Goal: Task Accomplishment & Management: Complete application form

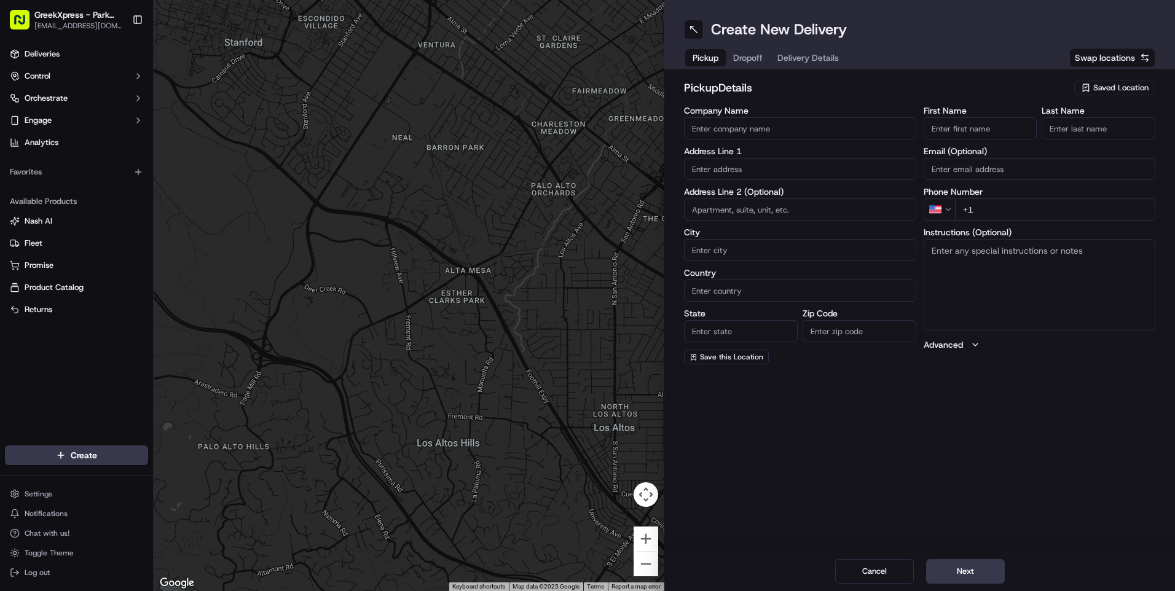
click at [1094, 89] on span "Saved Location" at bounding box center [1121, 87] width 55 height 11
click at [1071, 133] on span "Greek Xpress - Park Slope" at bounding box center [1094, 133] width 151 height 11
type input "Greek Xpress - Park Slope"
type input "[STREET_ADDRESS]"
type input "[GEOGRAPHIC_DATA]"
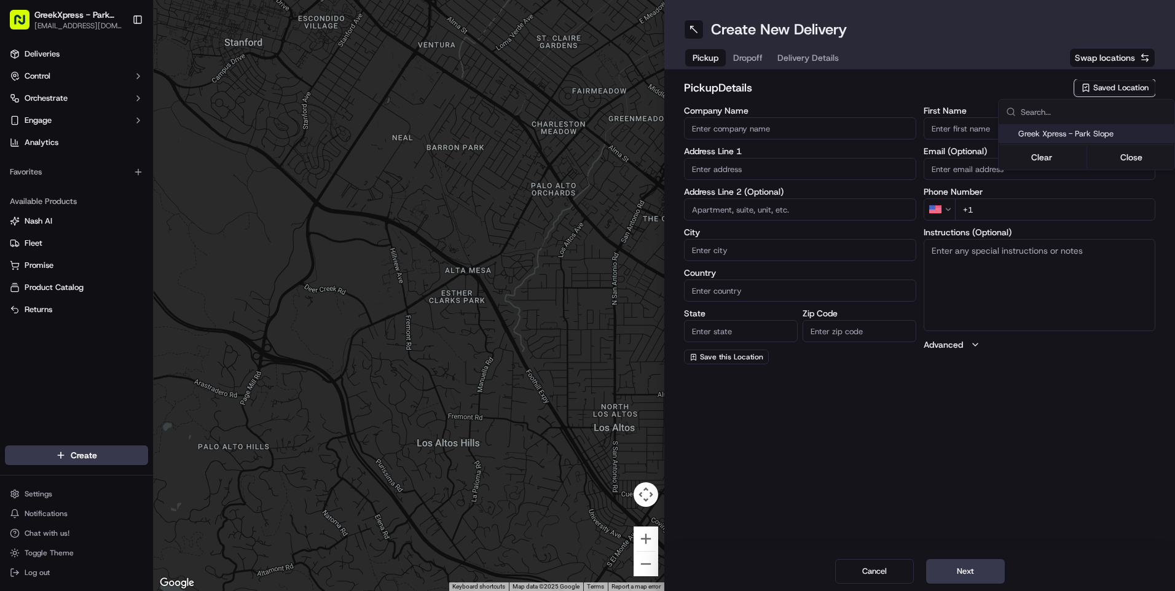
type input "US"
type input "NY"
type input "11215"
type input "Greek"
type input "Xpress"
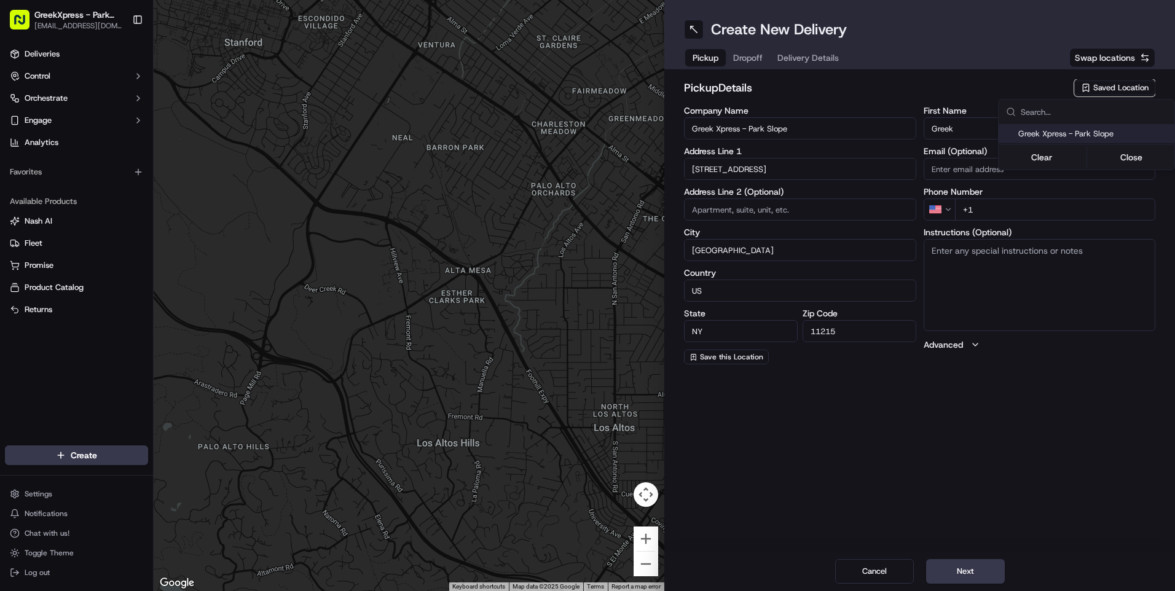
type input "[PHONE_NUMBER]"
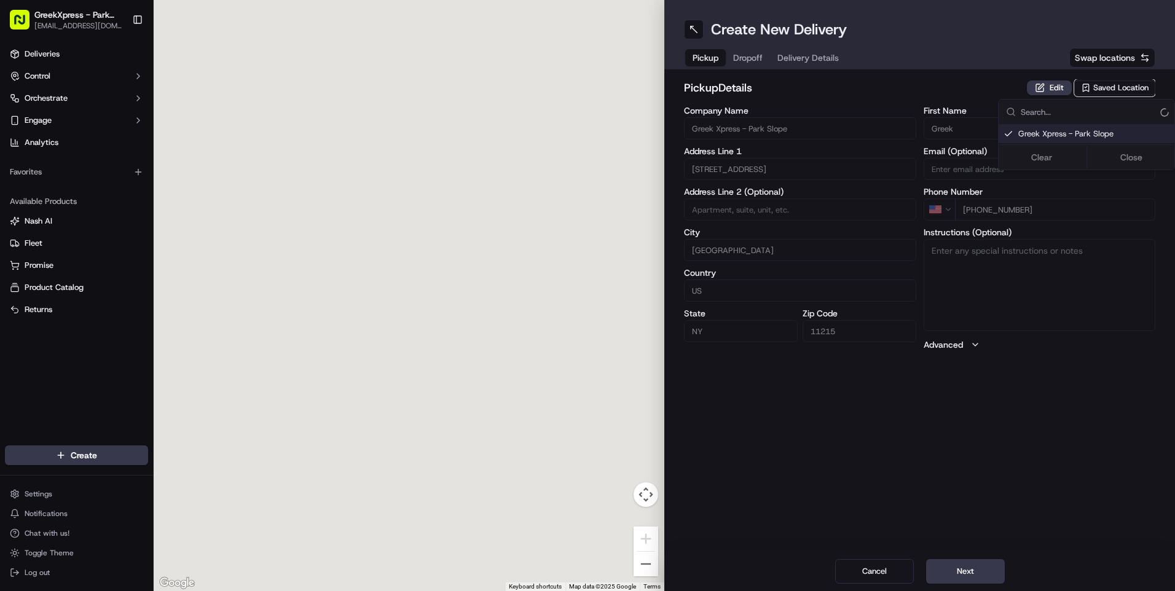
click at [758, 56] on html "GreekXpress - Park Slope [EMAIL_ADDRESS][DOMAIN_NAME] Toggle Sidebar Deliveries…" at bounding box center [587, 295] width 1175 height 591
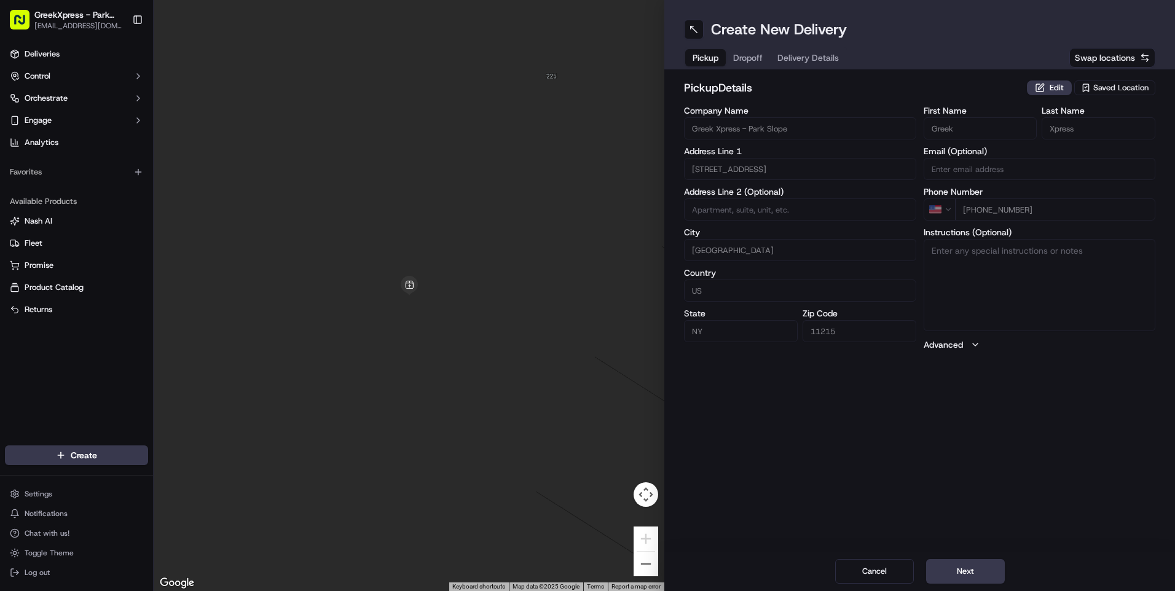
click at [747, 49] on button "Dropoff" at bounding box center [748, 57] width 44 height 17
click at [722, 126] on input "Company Name" at bounding box center [800, 128] width 232 height 22
type input "trey"
click at [972, 127] on input "First Name" at bounding box center [981, 128] width 114 height 22
type input "trey"
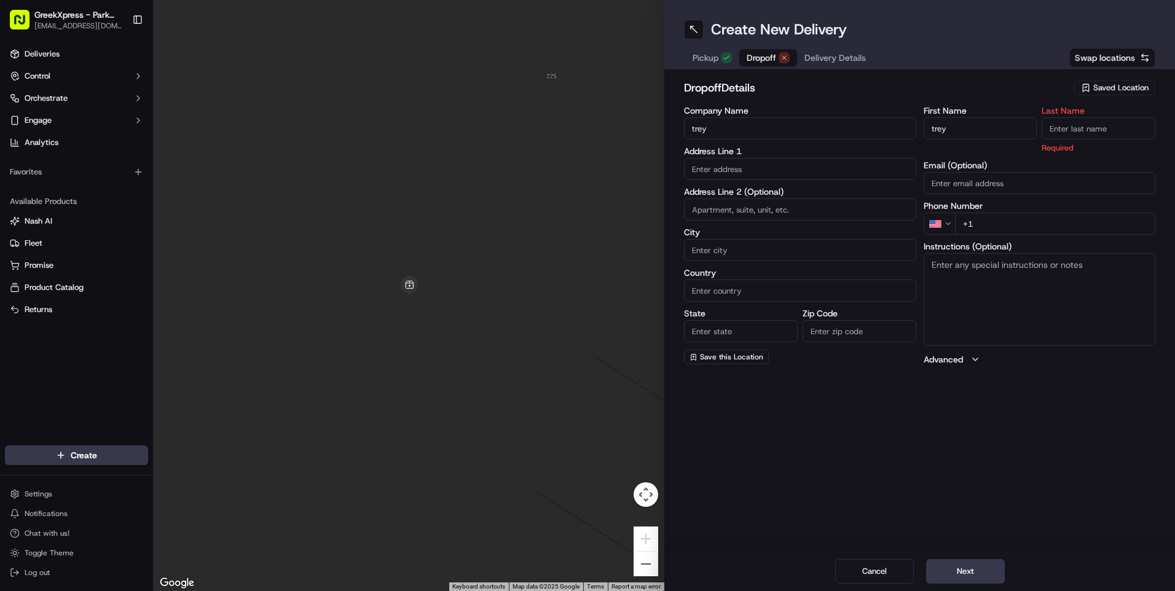
click at [1068, 123] on input "Last Name" at bounding box center [1099, 128] width 114 height 22
type input "E"
click at [767, 167] on input "text" at bounding box center [800, 169] width 232 height 22
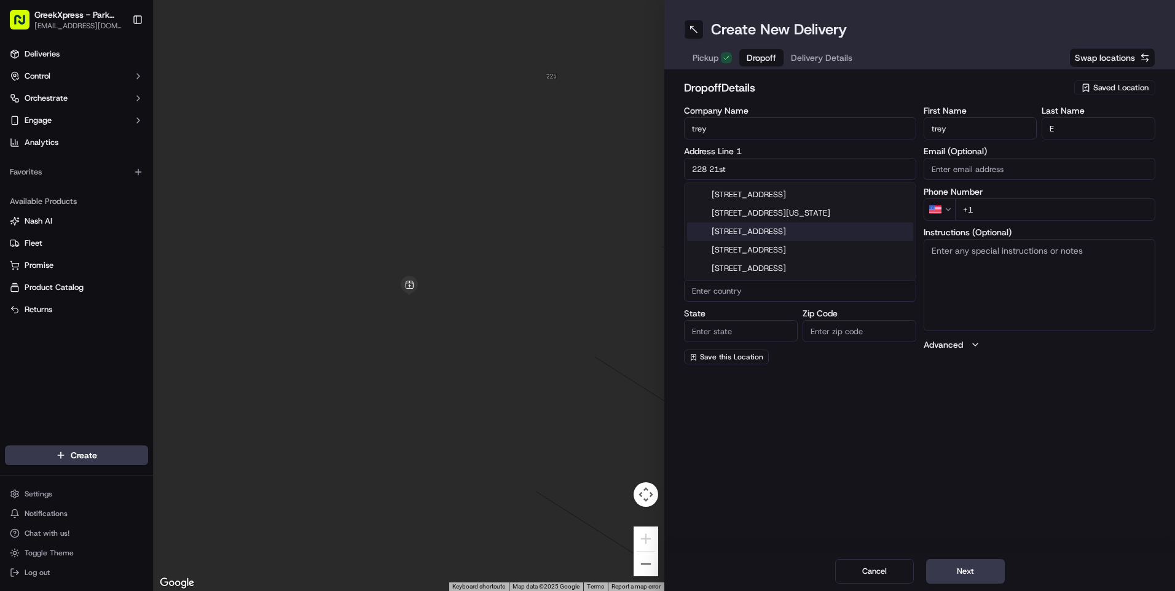
click at [804, 239] on div "[STREET_ADDRESS]" at bounding box center [800, 232] width 226 height 18
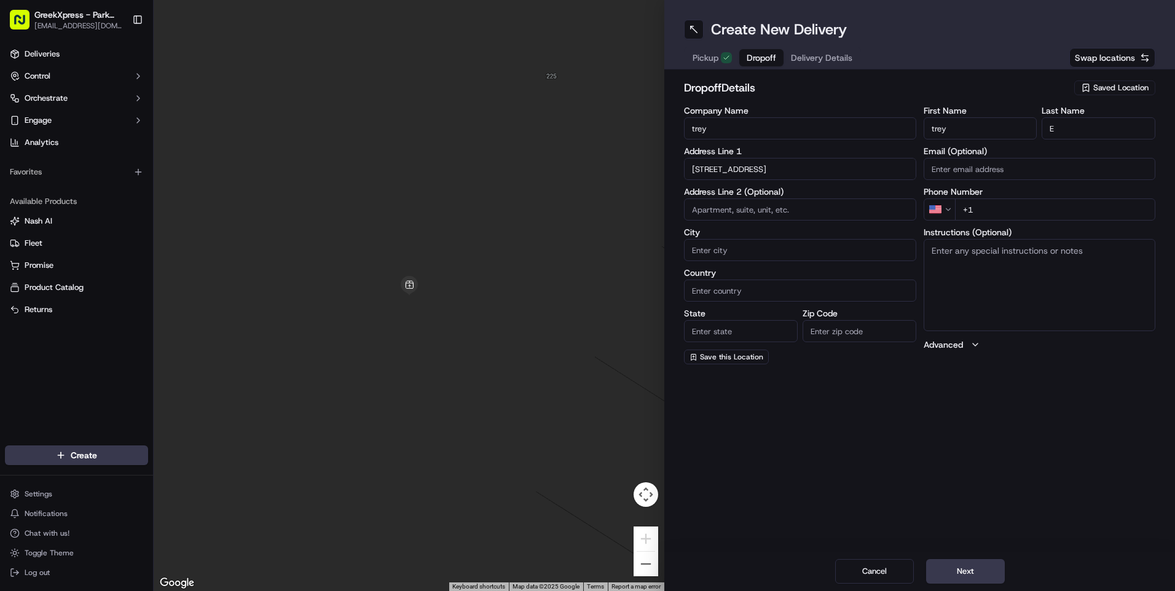
type input "[STREET_ADDRESS]"
type input "[GEOGRAPHIC_DATA]"
type input "NY"
type input "11226"
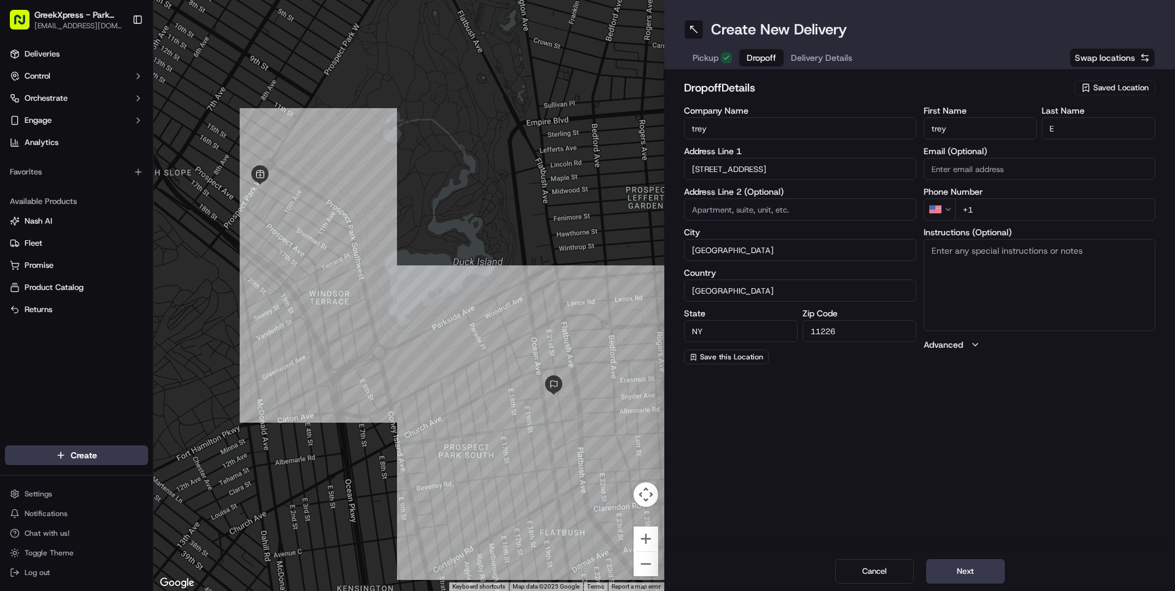
click at [771, 165] on input "[STREET_ADDRESS]" at bounding box center [800, 169] width 232 height 22
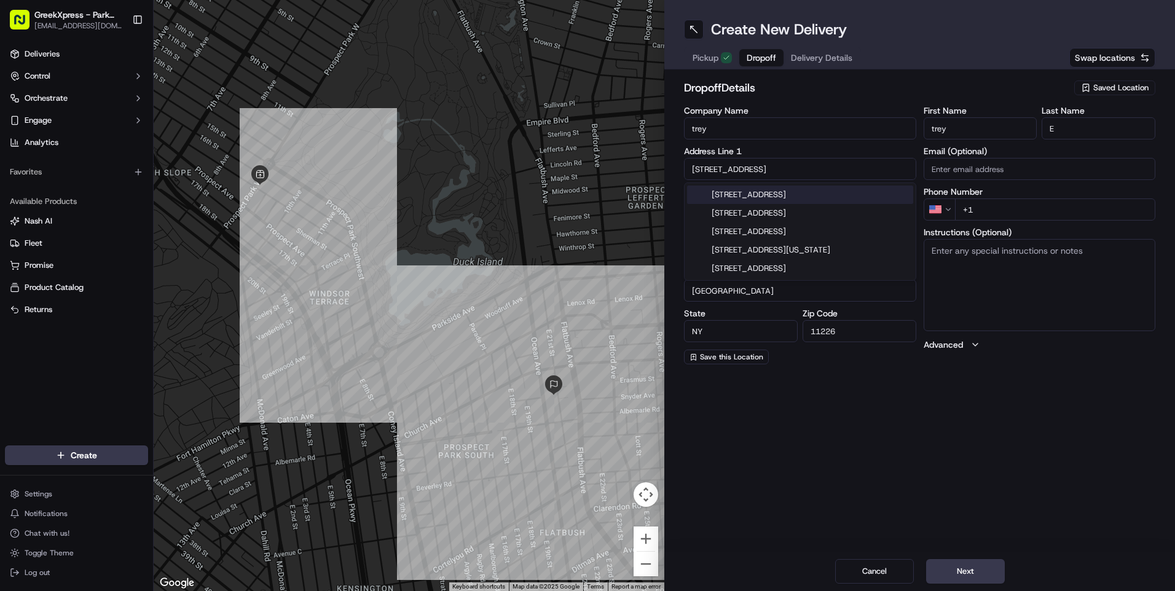
click at [725, 167] on input "[STREET_ADDRESS]" at bounding box center [800, 169] width 232 height 22
click at [759, 167] on input "[STREET_ADDRESS]" at bounding box center [800, 169] width 232 height 22
type input "[STREET_ADDRESS]"
click at [849, 325] on input "11226" at bounding box center [860, 331] width 114 height 22
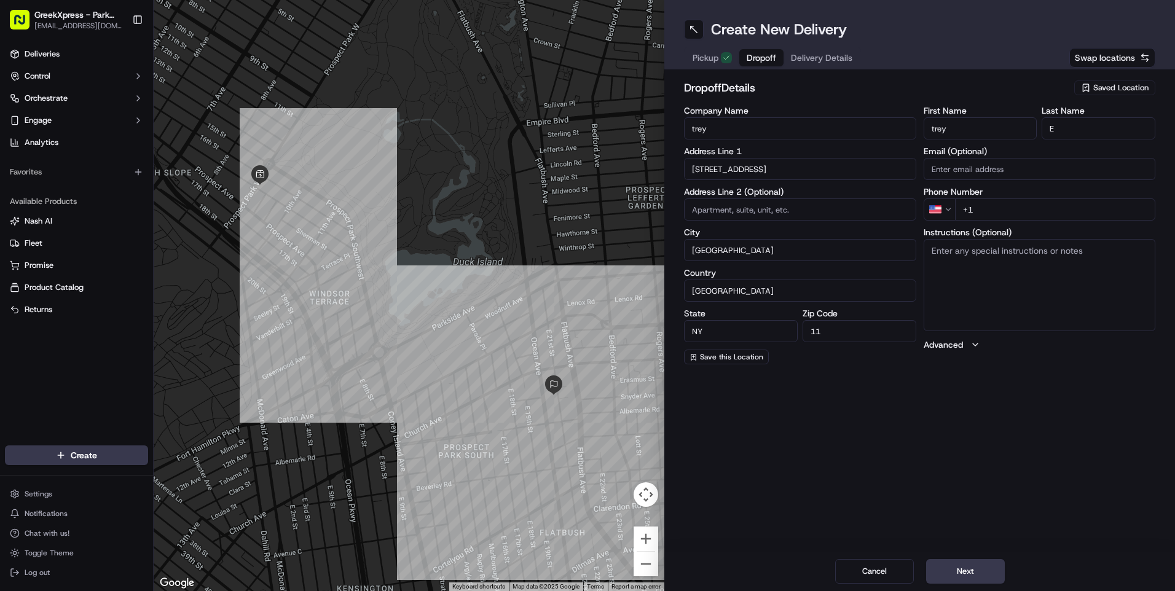
type input "1"
type input "11232"
click at [797, 376] on div "Create New Delivery Pickup Dropoff Delivery Details Swap locations dropoff Deta…" at bounding box center [920, 295] width 511 height 591
click at [987, 207] on input "+1" at bounding box center [1055, 210] width 201 height 22
type input "[PHONE_NUMBER]"
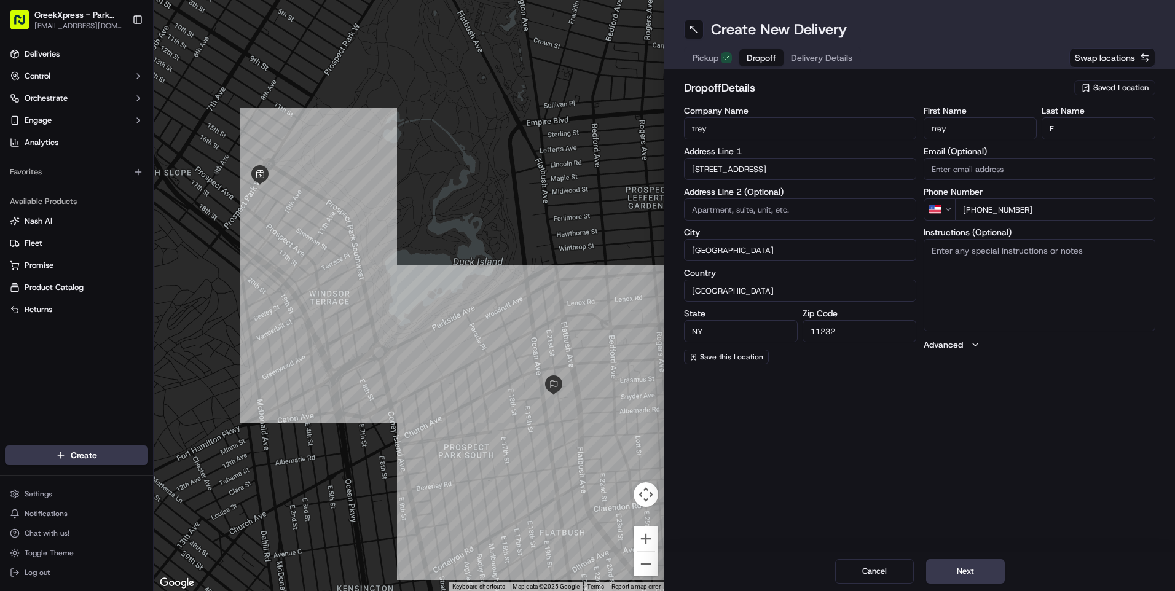
click at [724, 213] on input at bounding box center [800, 210] width 232 height 22
type input "1 f"
click at [946, 248] on textarea "Instructions (Optional)" at bounding box center [1040, 285] width 232 height 92
type textarea "1f"
click at [972, 570] on button "Next" at bounding box center [965, 571] width 79 height 25
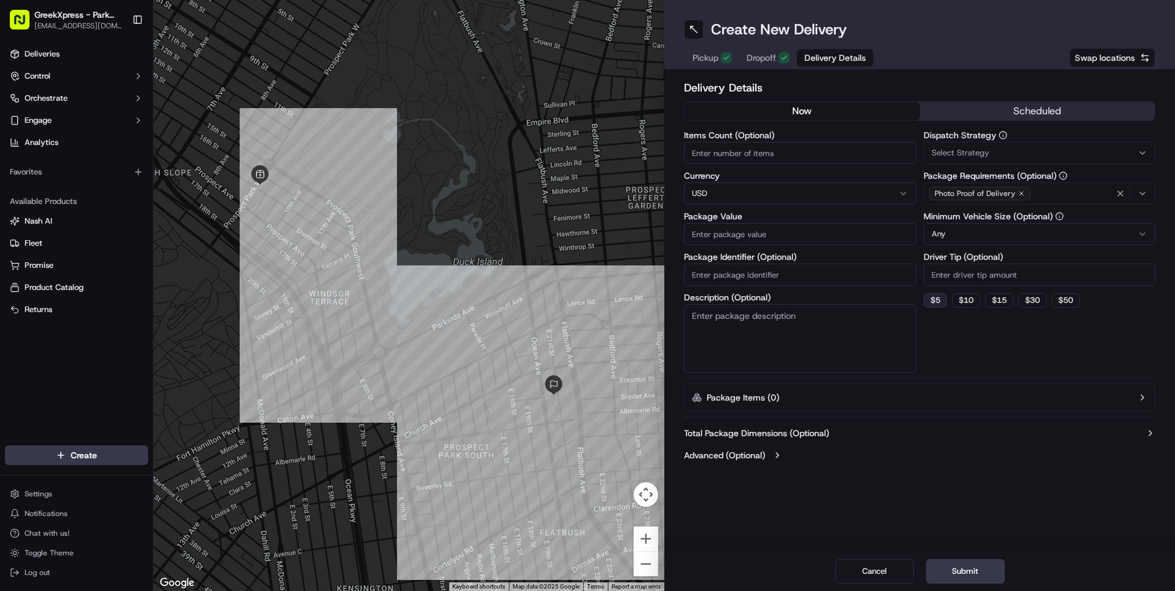
click at [932, 296] on button "$ 5" at bounding box center [935, 300] width 23 height 15
type input "5"
click at [713, 152] on input "Items Count (Optional)" at bounding box center [800, 153] width 232 height 22
type input "2"
click at [731, 232] on input "Package Value" at bounding box center [800, 234] width 232 height 22
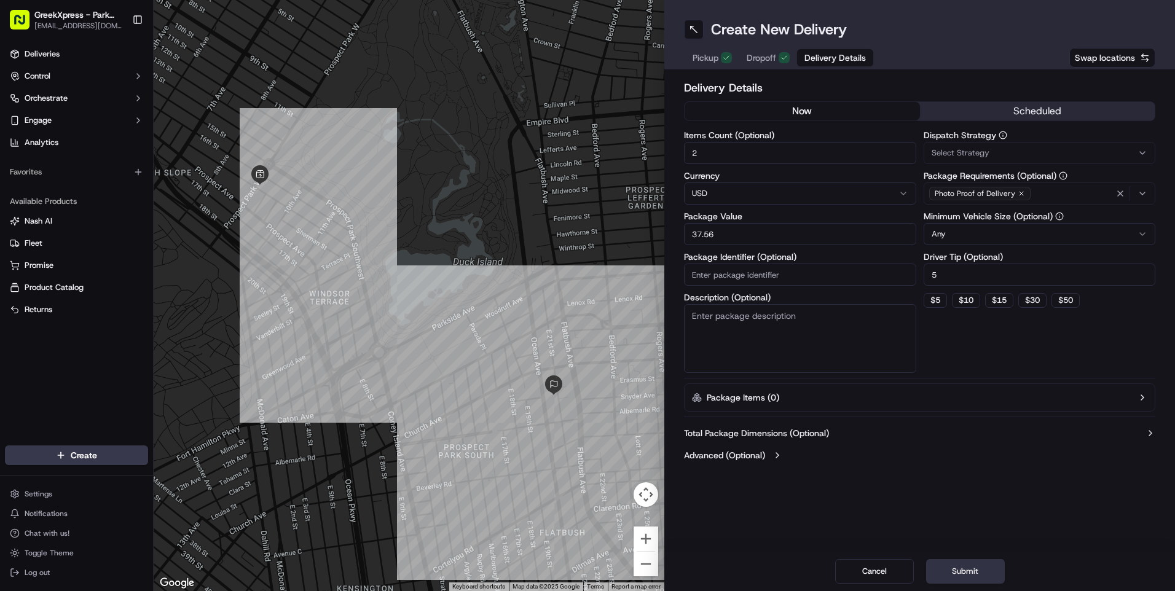
type input "37.56"
click at [969, 566] on button "Submit" at bounding box center [965, 571] width 79 height 25
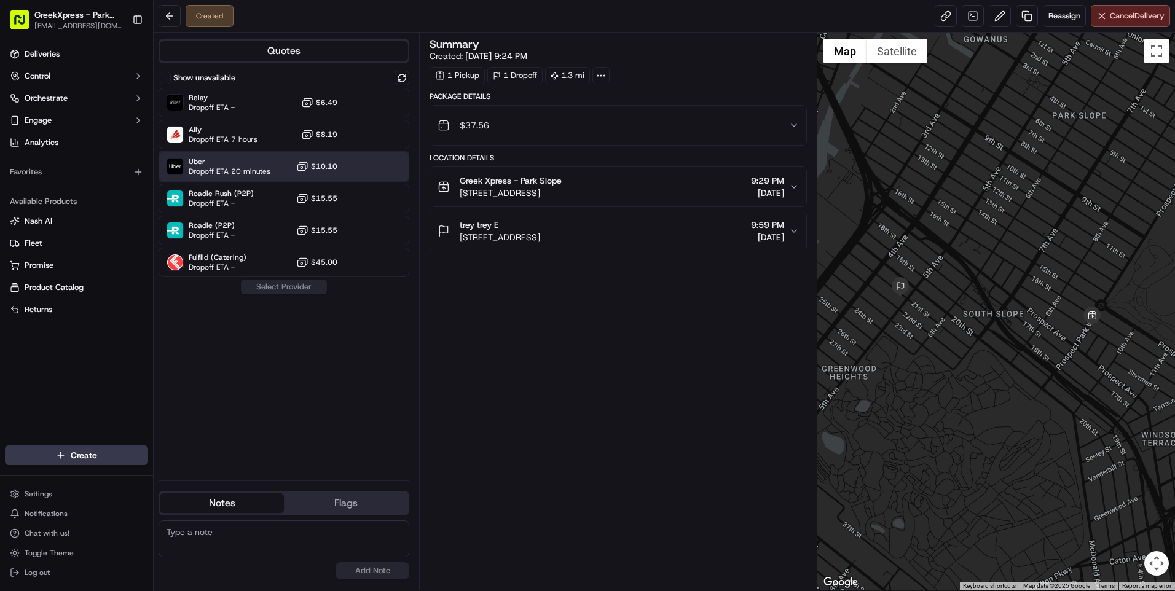
click at [284, 156] on div "Uber Dropoff ETA 20 minutes $10.10" at bounding box center [284, 167] width 251 height 30
click at [314, 283] on button "Assign Provider" at bounding box center [283, 287] width 87 height 15
